Goal: Go to known website: Access a specific website the user already knows

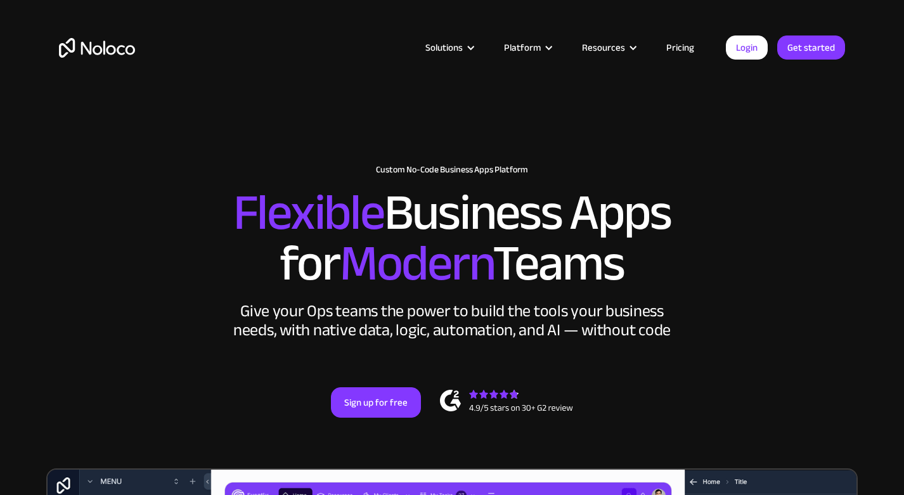
click at [747, 45] on link "Login" at bounding box center [747, 48] width 42 height 24
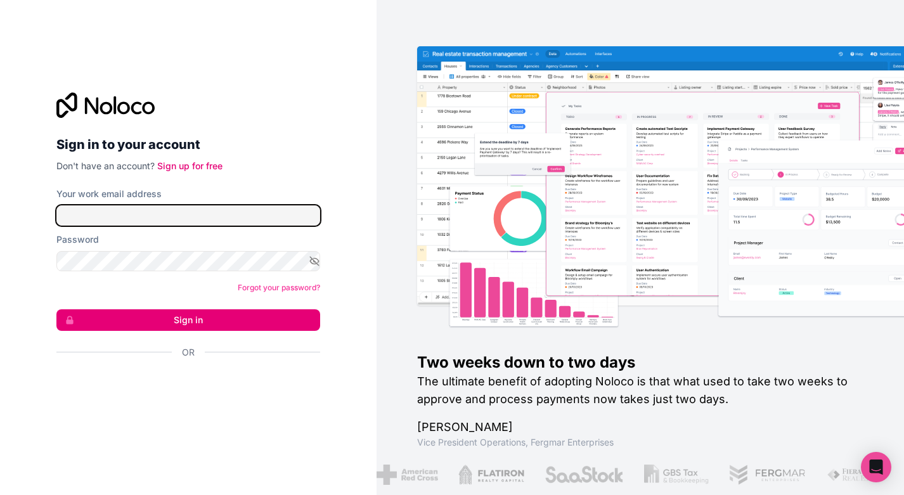
type input "[EMAIL_ADDRESS][DOMAIN_NAME]"
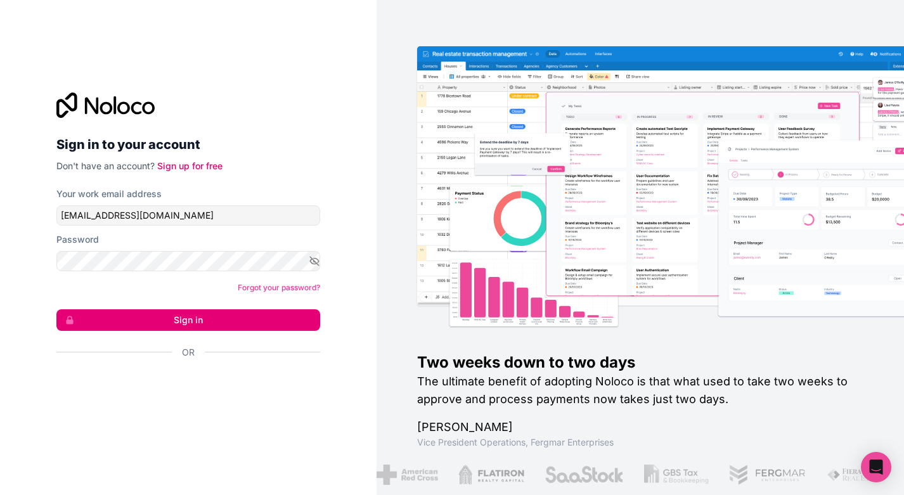
click at [210, 325] on button "Sign in" at bounding box center [188, 320] width 264 height 22
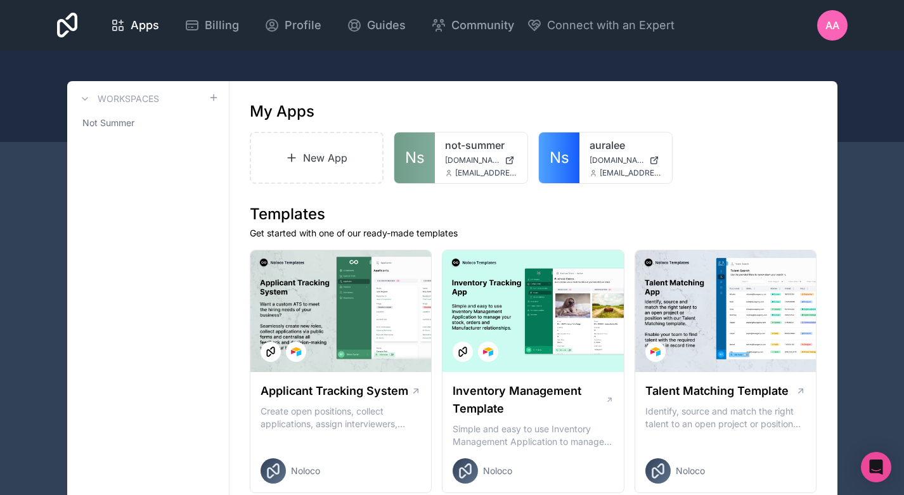
click at [425, 146] on link "Ns" at bounding box center [414, 157] width 41 height 51
